Goal: Task Accomplishment & Management: Manage account settings

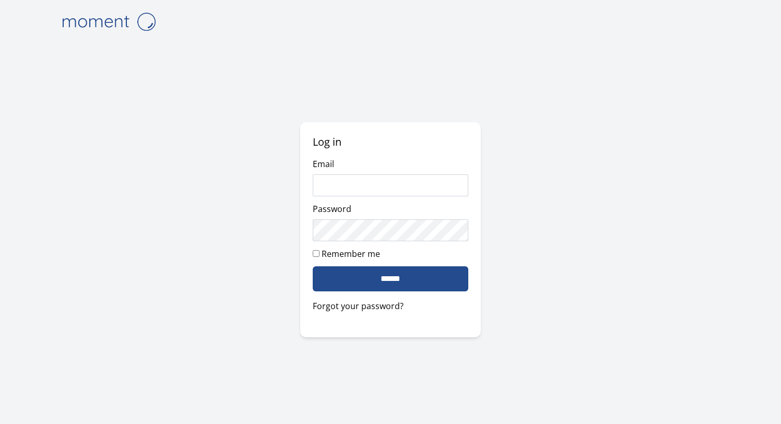
click at [443, 94] on div "Log in Email Password Remember me ****** Forgot your password?" at bounding box center [390, 212] width 669 height 424
click at [367, 190] on input "Email" at bounding box center [391, 185] width 156 height 22
type input "**********"
